Goal: Find specific page/section: Find specific page/section

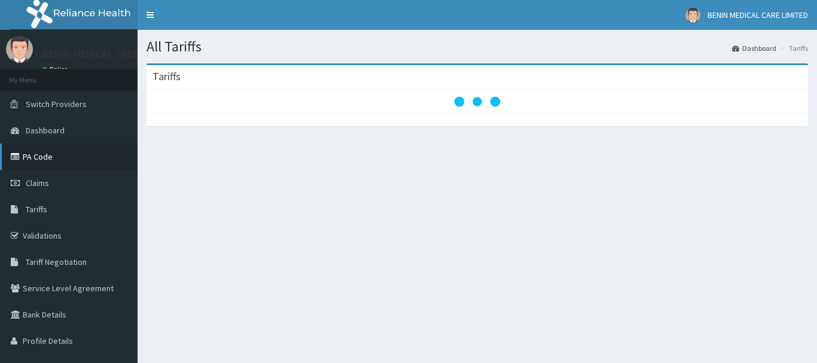
click at [53, 167] on link "PA Code" at bounding box center [69, 157] width 138 height 26
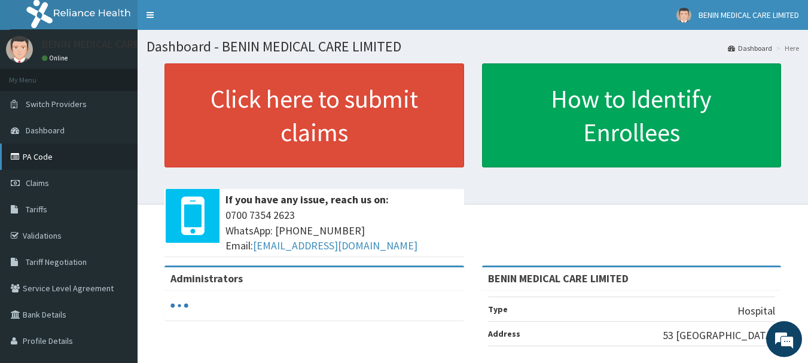
click at [72, 151] on link "PA Code" at bounding box center [69, 157] width 138 height 26
